Goal: Transaction & Acquisition: Obtain resource

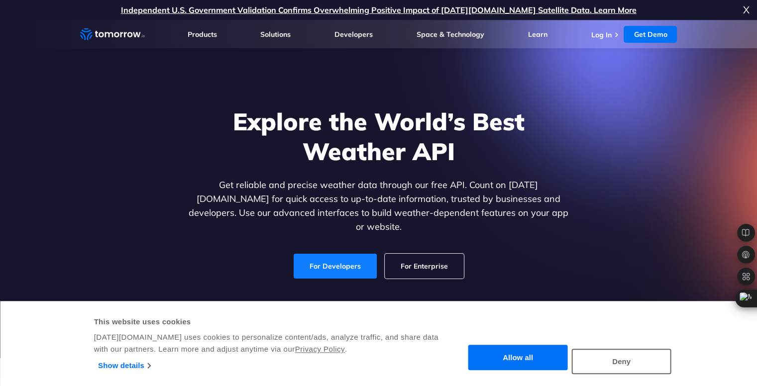
click at [357, 254] on link "For Developers" at bounding box center [335, 266] width 83 height 25
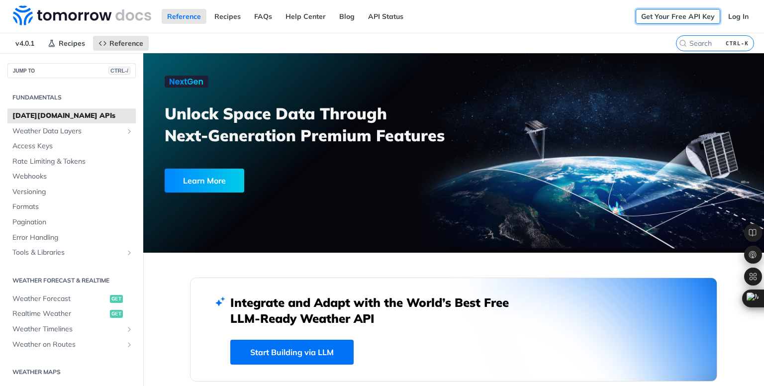
click at [653, 18] on link "Get Your Free API Key" at bounding box center [678, 16] width 85 height 15
click at [388, 16] on link "API Status" at bounding box center [386, 16] width 46 height 15
click at [693, 14] on link "Get Your Free API Key" at bounding box center [678, 16] width 85 height 15
